Goal: Information Seeking & Learning: Learn about a topic

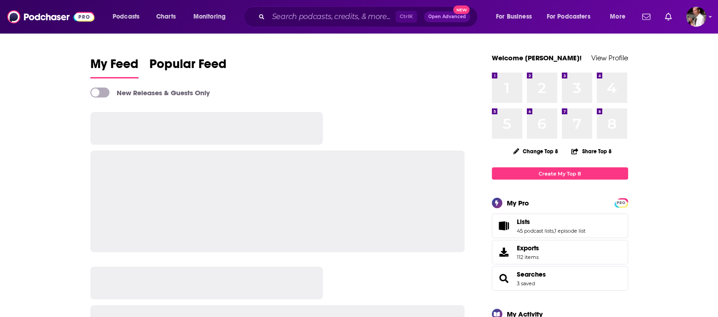
click at [277, 15] on input "Search podcasts, credits, & more..." at bounding box center [331, 17] width 127 height 15
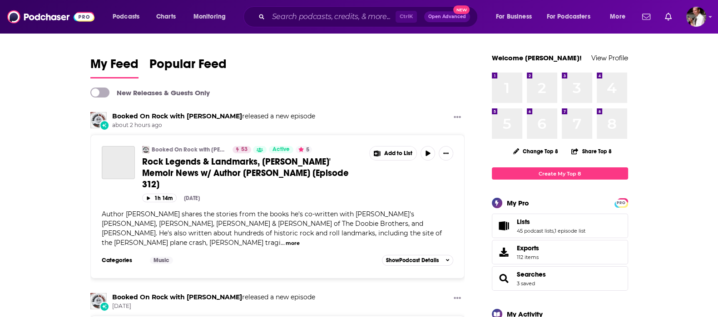
click at [283, 15] on input "Search podcasts, credits, & more..." at bounding box center [331, 17] width 127 height 15
click at [278, 16] on input "Search podcasts, credits, & more..." at bounding box center [331, 17] width 127 height 15
click at [296, 13] on input "Search podcasts, credits, & more..." at bounding box center [331, 17] width 127 height 15
click at [372, 21] on input "Search podcasts, credits, & more..." at bounding box center [331, 17] width 127 height 15
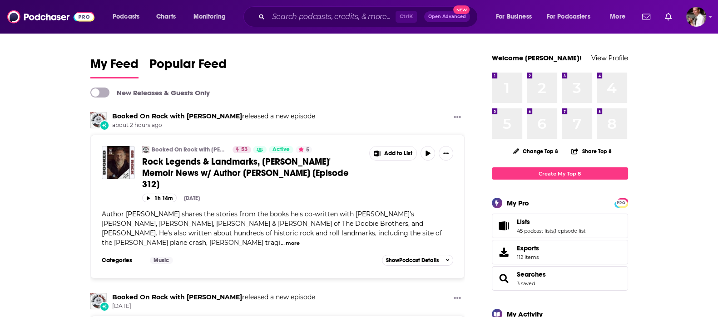
drag, startPoint x: 304, startPoint y: 85, endPoint x: 295, endPoint y: 29, distance: 56.6
click at [284, 12] on input "Search podcasts, credits, & more..." at bounding box center [331, 17] width 127 height 15
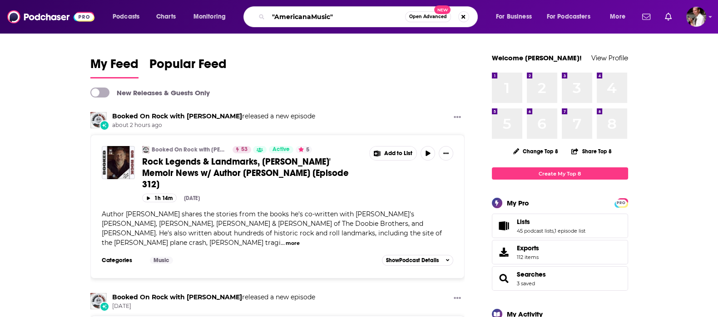
type input ""AmericanaMusic""
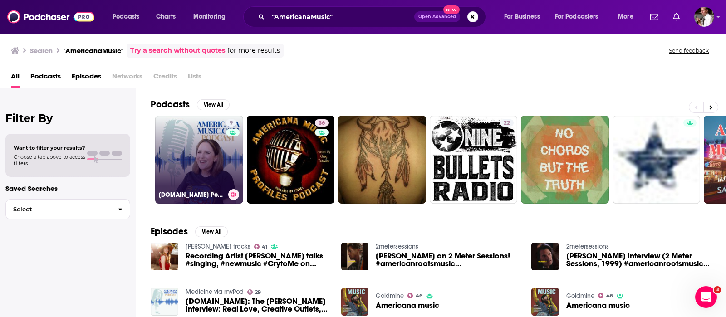
click at [197, 144] on link "9 [DOMAIN_NAME] Podcast" at bounding box center [199, 160] width 88 height 88
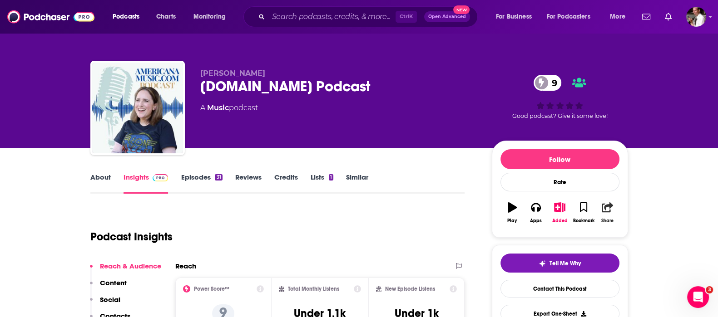
click at [607, 215] on button "Share" at bounding box center [607, 213] width 24 height 33
click at [682, 251] on icon "Show Share dropdown" at bounding box center [685, 253] width 18 height 7
